Goal: Navigation & Orientation: Find specific page/section

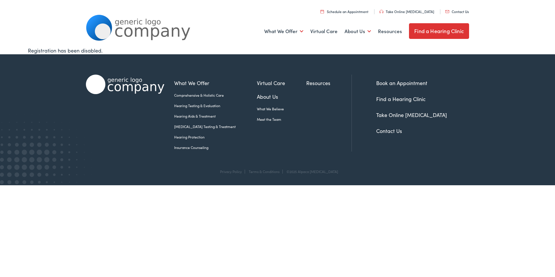
click at [193, 108] on link "Hearing Testing & Evaluation" at bounding box center [215, 105] width 83 height 5
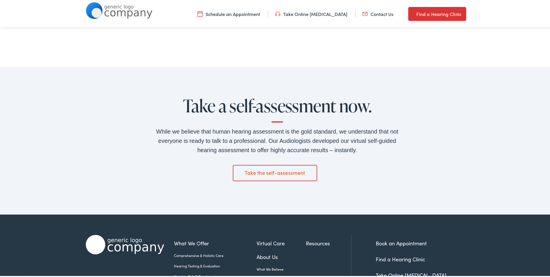
scroll to position [966, 0]
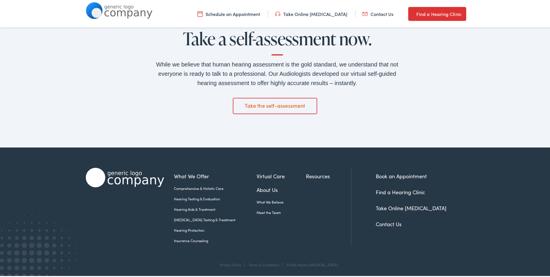
click at [257, 210] on link "Meet the Team" at bounding box center [281, 211] width 49 height 5
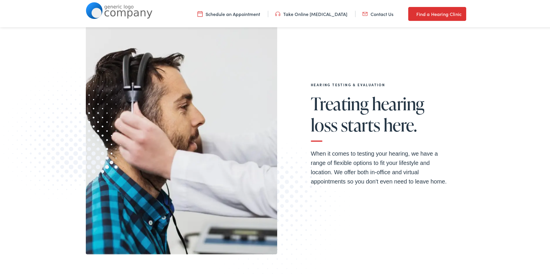
scroll to position [0, 0]
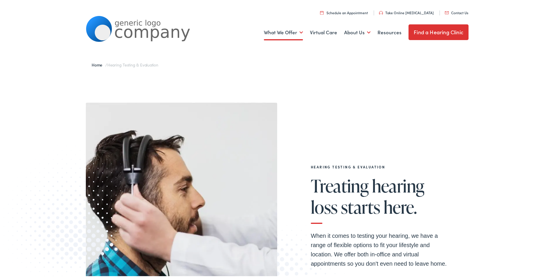
click at [448, 28] on link "Find a Hearing Clinic" at bounding box center [439, 31] width 60 height 16
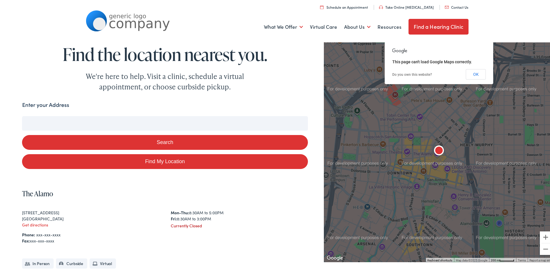
click at [178, 161] on link "Find My Location" at bounding box center [165, 160] width 286 height 15
type input "[GEOGRAPHIC_DATA], [US_STATE]"
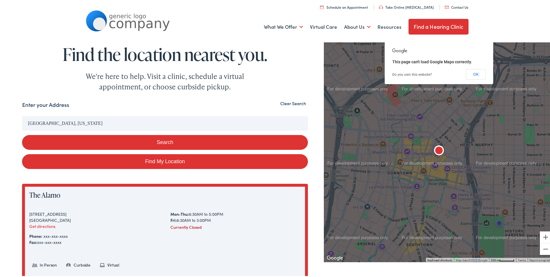
drag, startPoint x: 153, startPoint y: 124, endPoint x: -1, endPoint y: 110, distance: 155.2
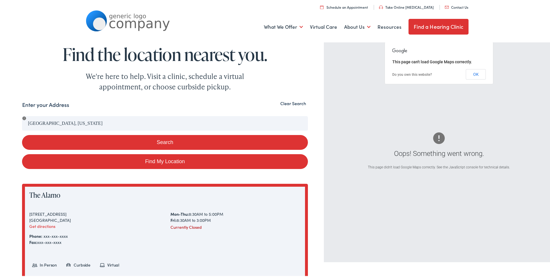
click at [299, 103] on button "Clear Search" at bounding box center [293, 102] width 29 height 6
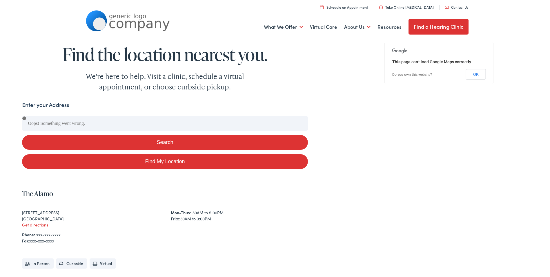
click at [158, 162] on link "Find My Location" at bounding box center [165, 160] width 286 height 15
type input "[GEOGRAPHIC_DATA], [US_STATE]"
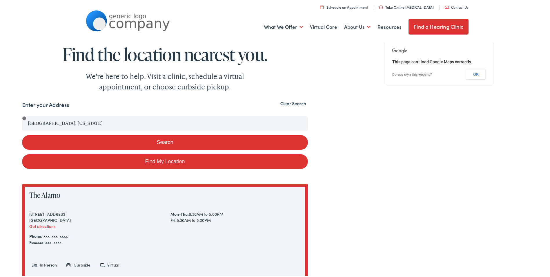
click at [289, 103] on button "Clear Search" at bounding box center [293, 102] width 29 height 6
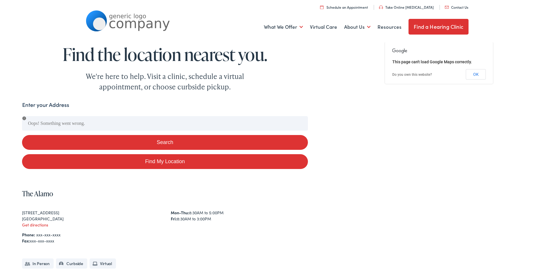
click at [159, 142] on button "Search" at bounding box center [165, 141] width 286 height 15
click at [31, 104] on label "Enter your Address" at bounding box center [45, 103] width 47 height 8
click at [73, 104] on div "Enter your Address" at bounding box center [165, 104] width 286 height 11
click at [121, 114] on form "Enter your Address Search Find My Location" at bounding box center [165, 133] width 286 height 68
